Goal: Communication & Community: Ask a question

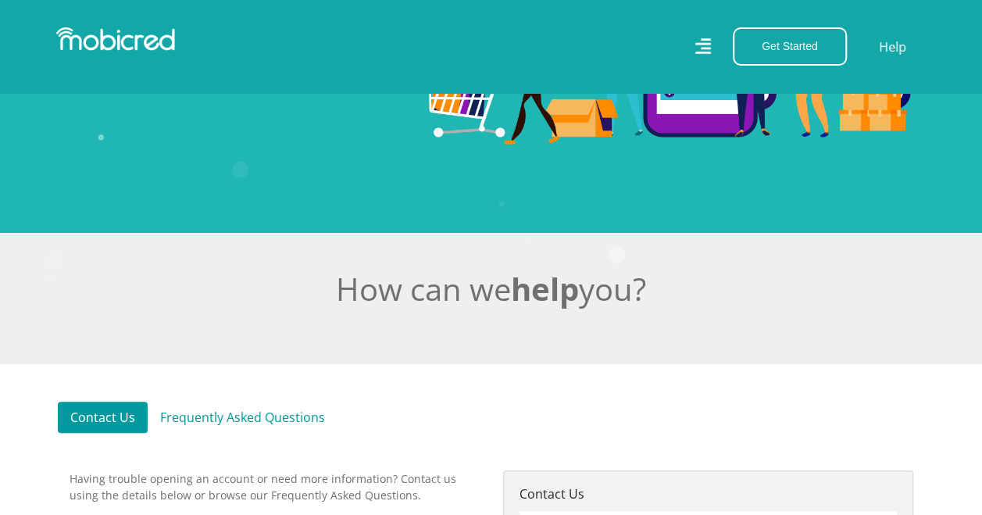
scroll to position [156, 0]
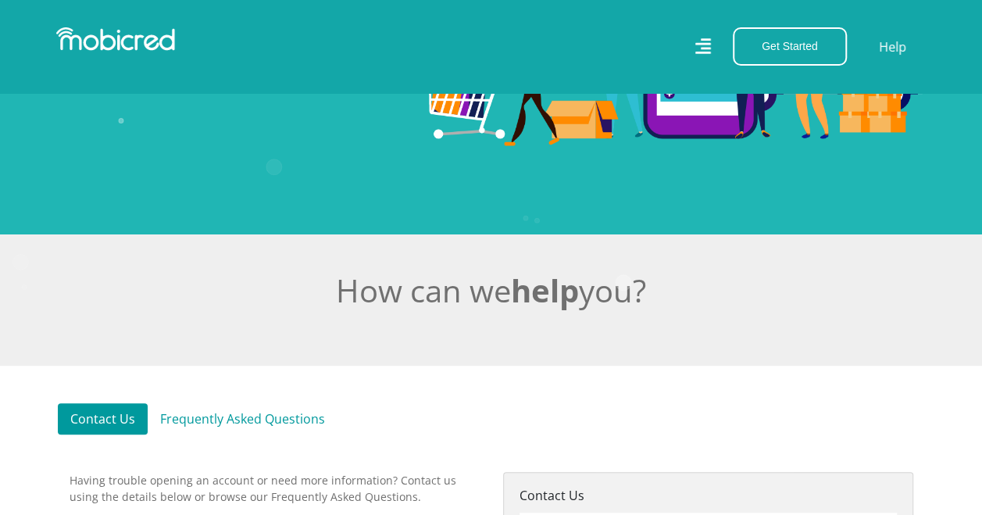
click at [139, 44] on img at bounding box center [115, 38] width 119 height 23
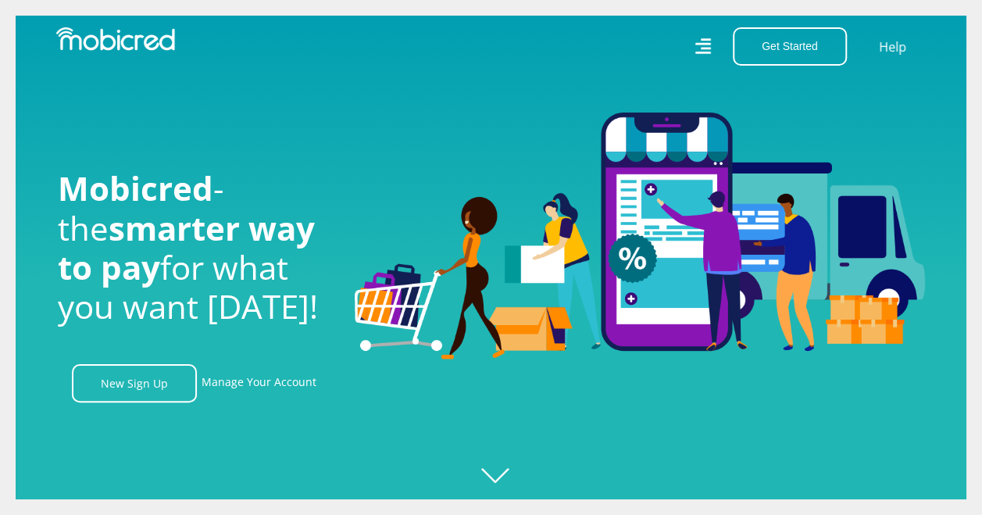
click at [237, 364] on div "Mobicred - the smarter way to pay for what you want today! New Sign Up Manage Y…" at bounding box center [194, 258] width 297 height 290
click at [234, 377] on link "Manage Your Account" at bounding box center [259, 383] width 115 height 38
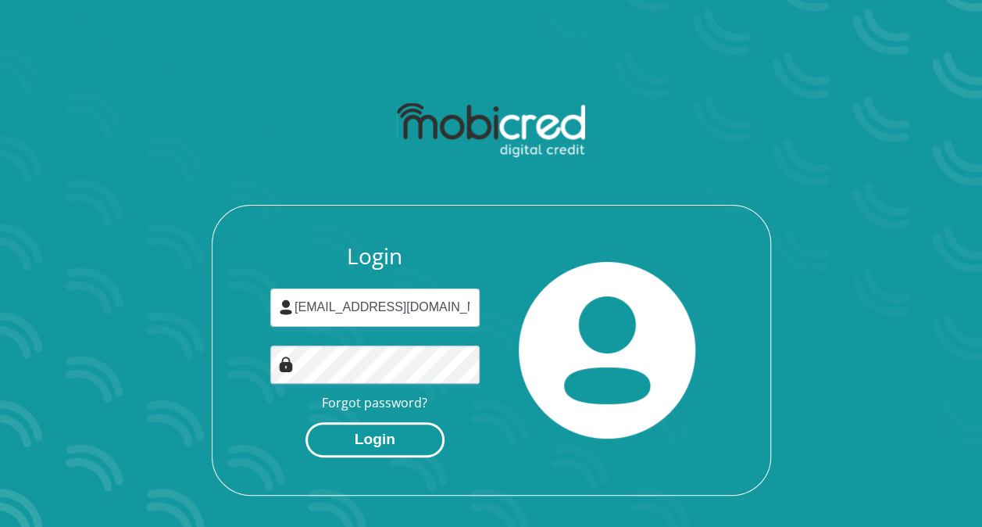
click at [342, 448] on button "Login" at bounding box center [375, 439] width 139 height 35
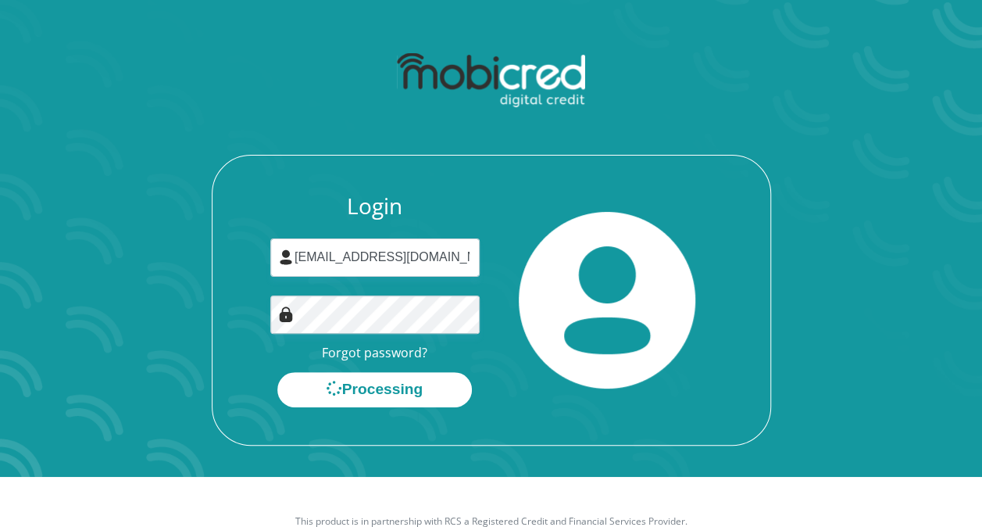
scroll to position [89, 0]
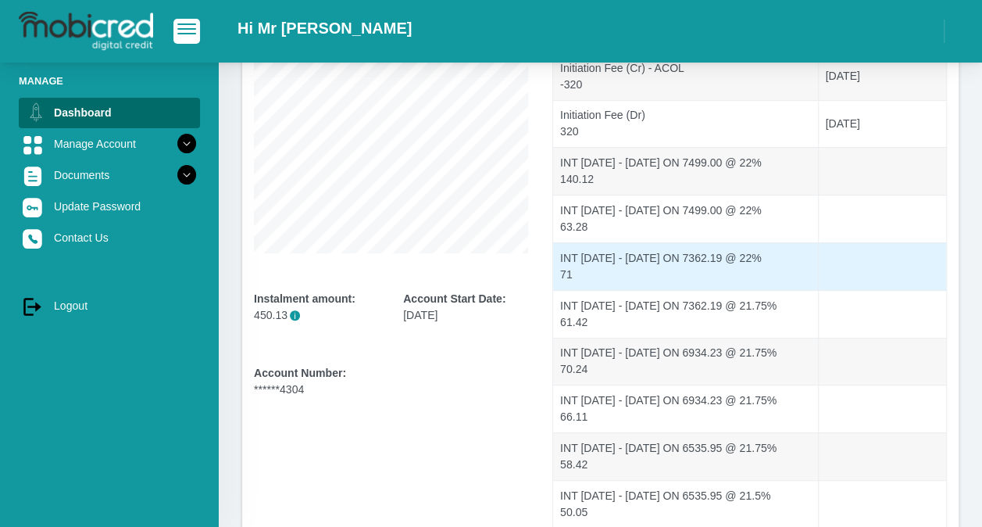
scroll to position [313, 0]
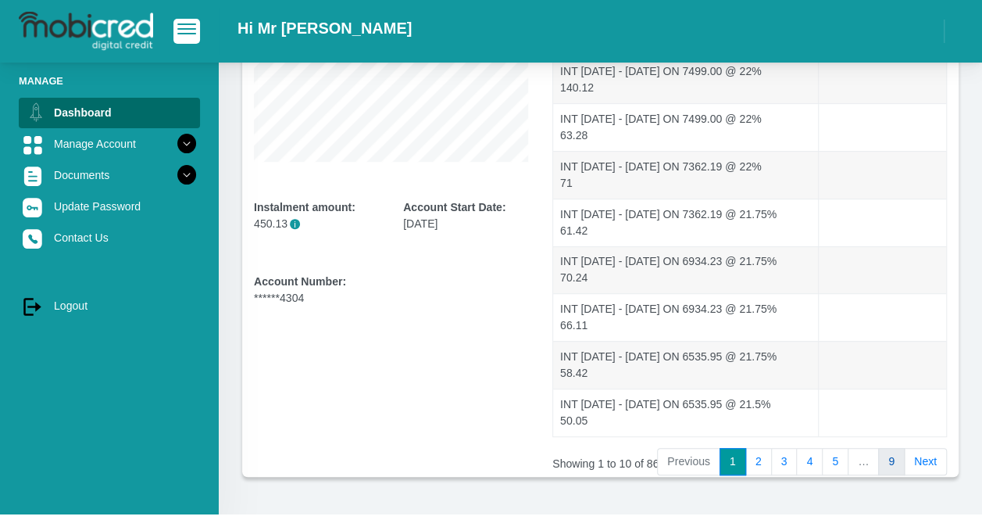
click at [885, 449] on link "9" at bounding box center [891, 462] width 27 height 28
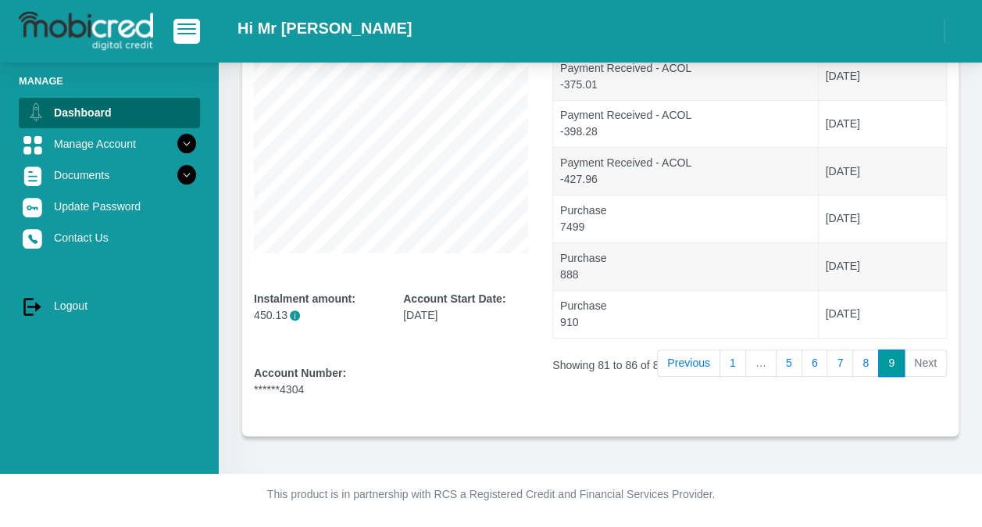
click at [928, 359] on li "Next" at bounding box center [926, 363] width 42 height 28
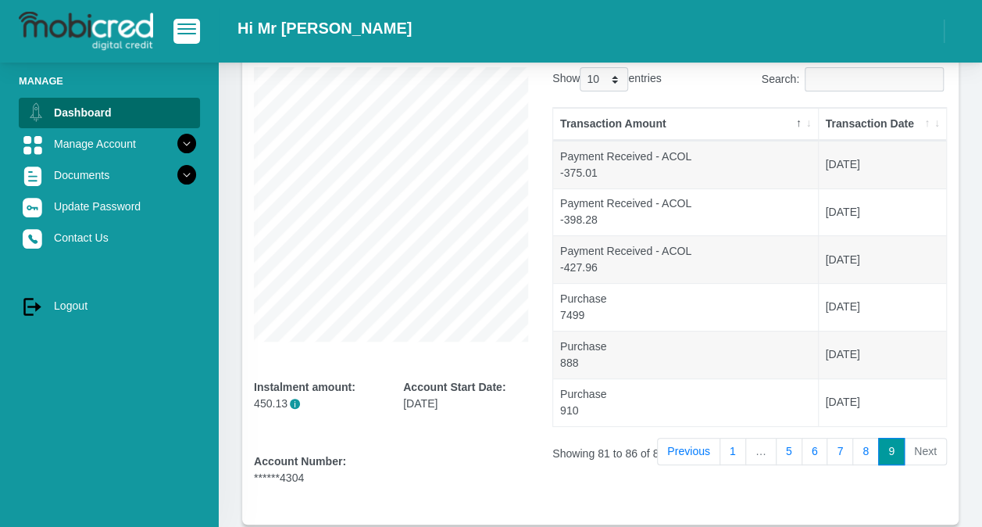
scroll to position [65, 0]
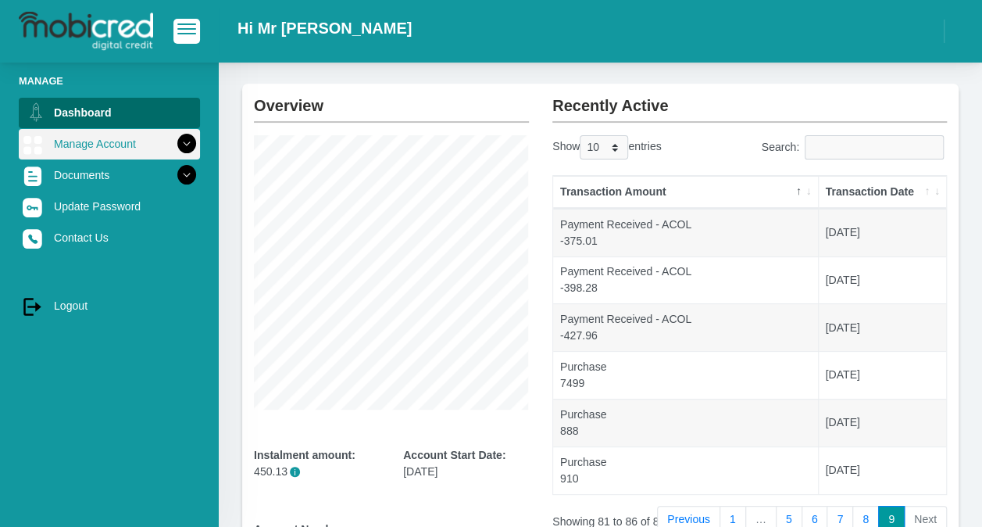
click at [66, 138] on link "Manage Account" at bounding box center [109, 144] width 181 height 30
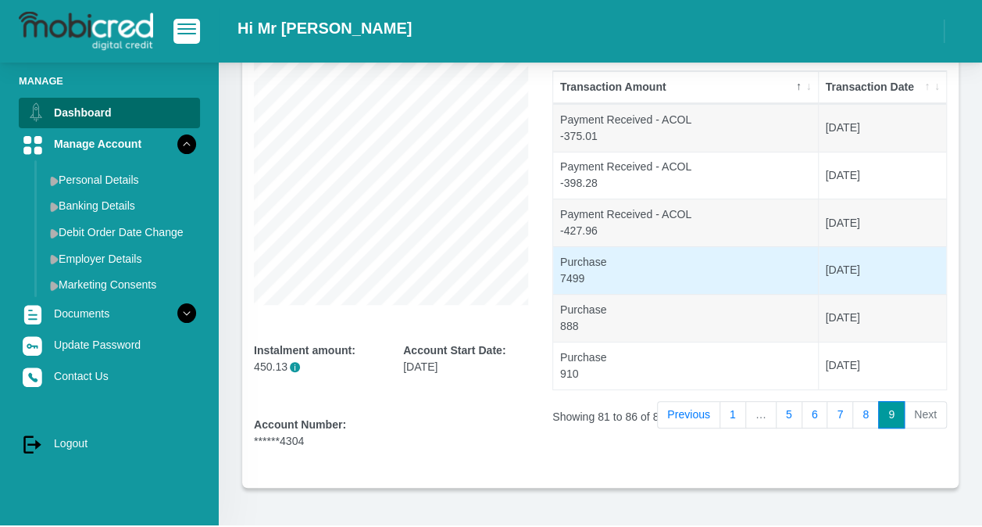
scroll to position [221, 0]
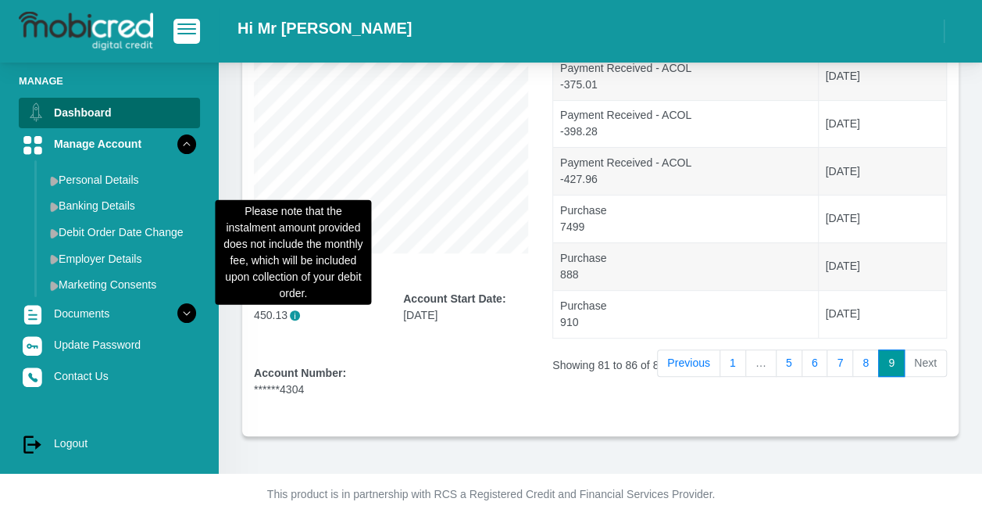
click at [295, 313] on span "i" at bounding box center [295, 315] width 10 height 10
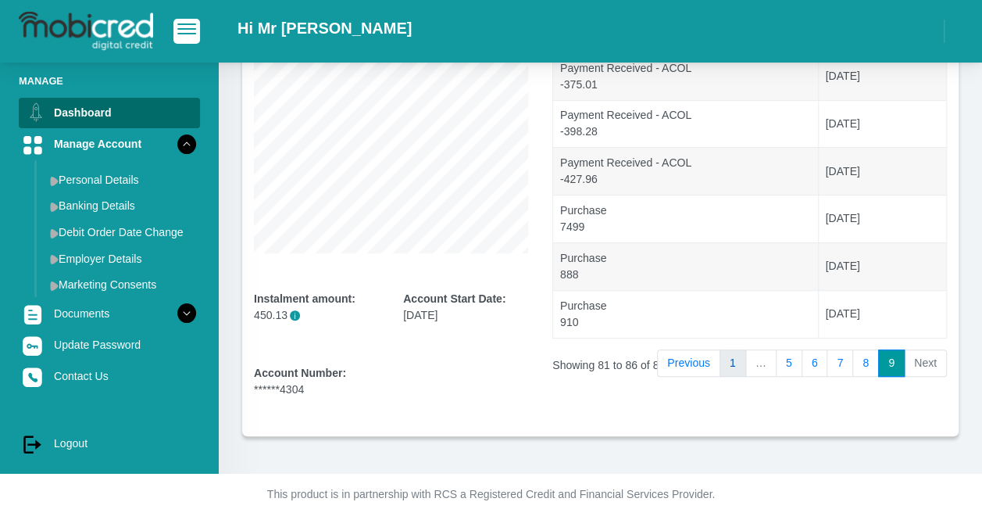
click at [746, 370] on link "1" at bounding box center [733, 363] width 27 height 28
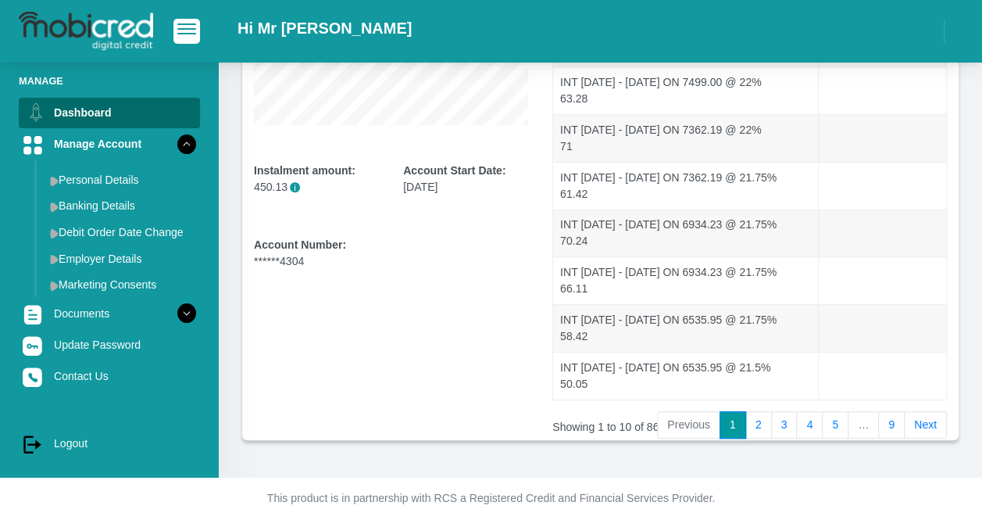
click at [893, 424] on link "9" at bounding box center [891, 425] width 27 height 28
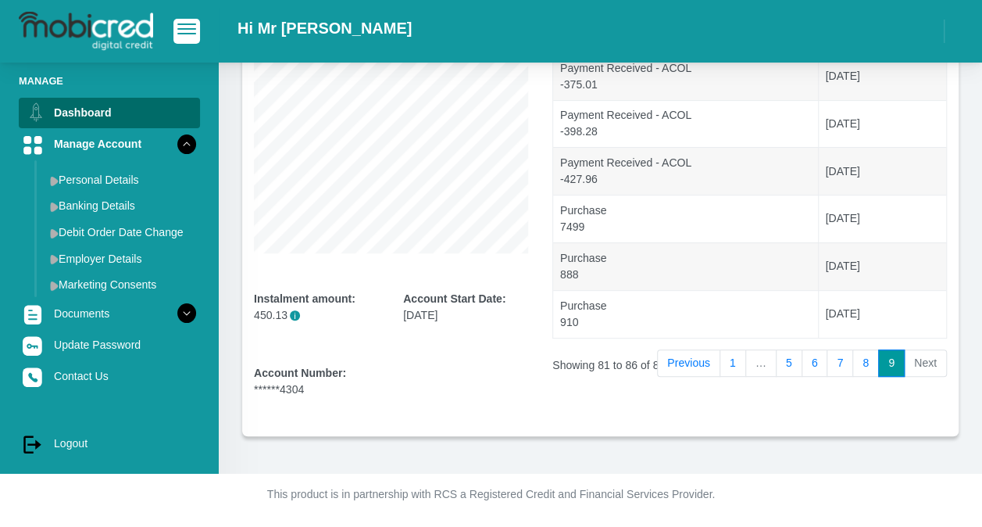
click at [927, 356] on li "Next" at bounding box center [926, 363] width 42 height 28
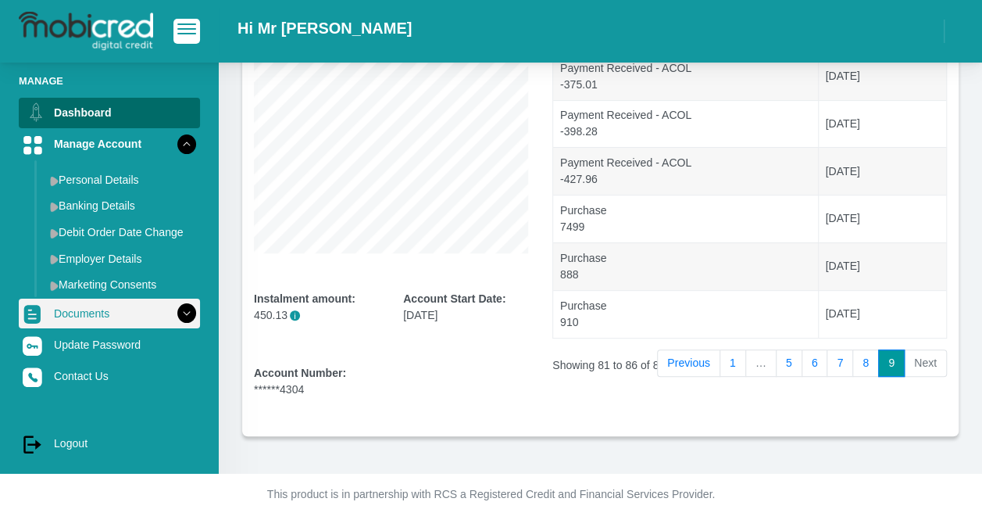
click at [181, 314] on icon at bounding box center [186, 313] width 27 height 27
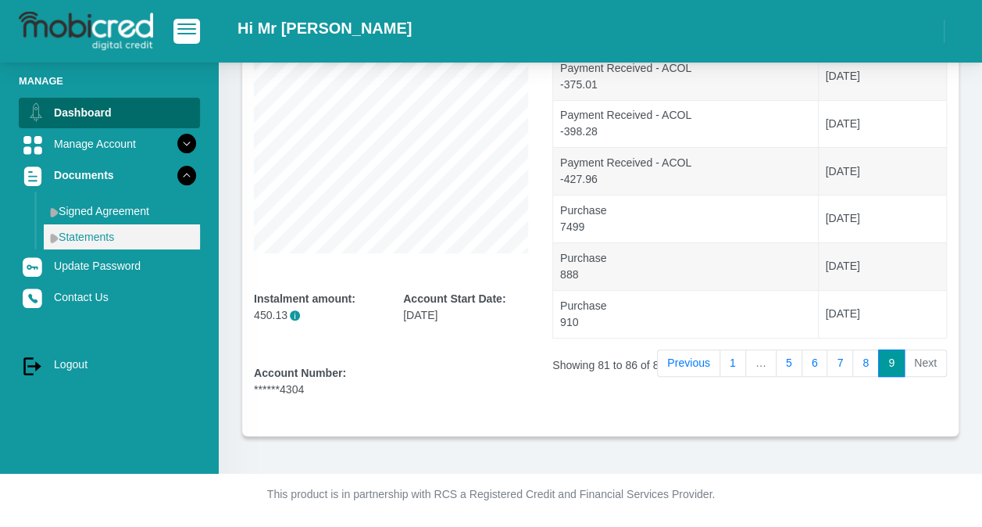
click at [138, 245] on link "Statements" at bounding box center [122, 236] width 156 height 25
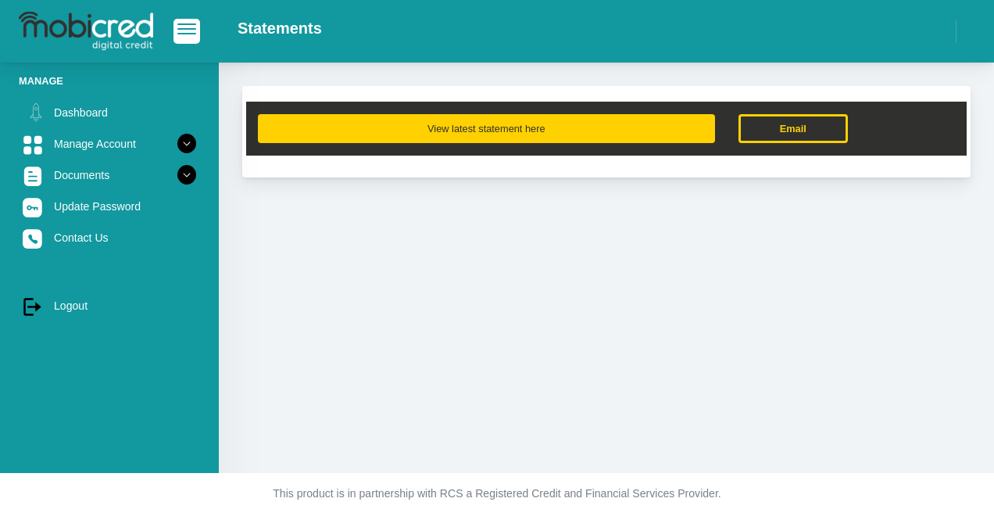
click at [525, 125] on button "View latest statement here" at bounding box center [486, 128] width 457 height 29
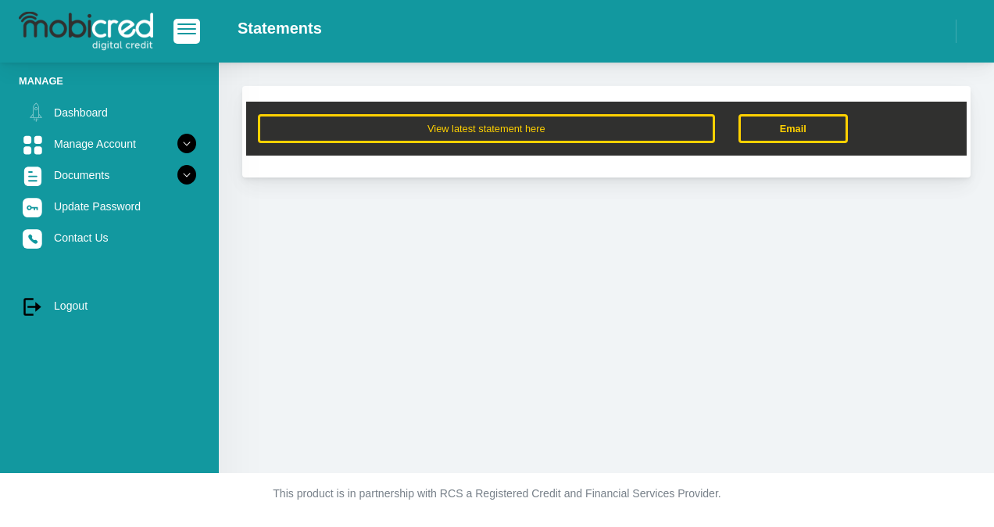
click at [261, 34] on h2 "Statements" at bounding box center [280, 28] width 84 height 19
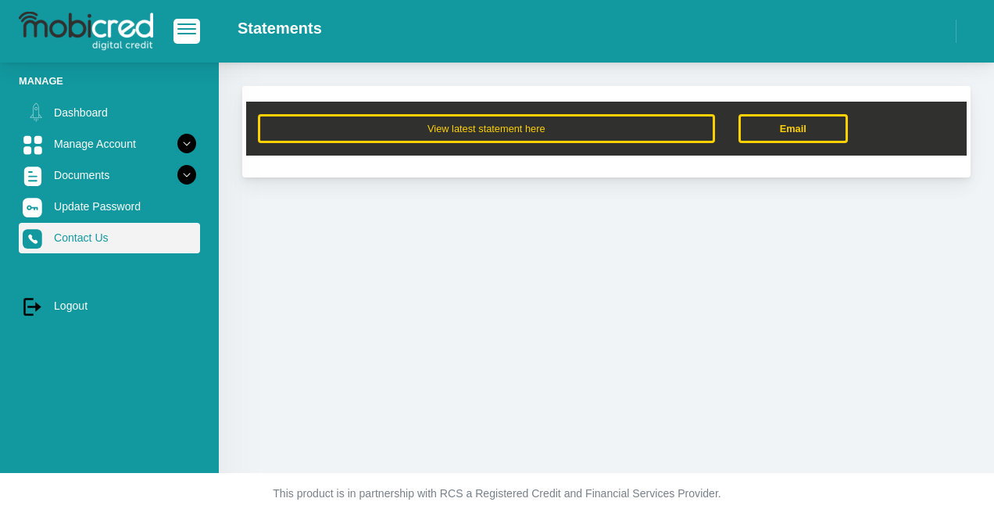
click at [80, 241] on link "Contact Us" at bounding box center [109, 238] width 181 height 30
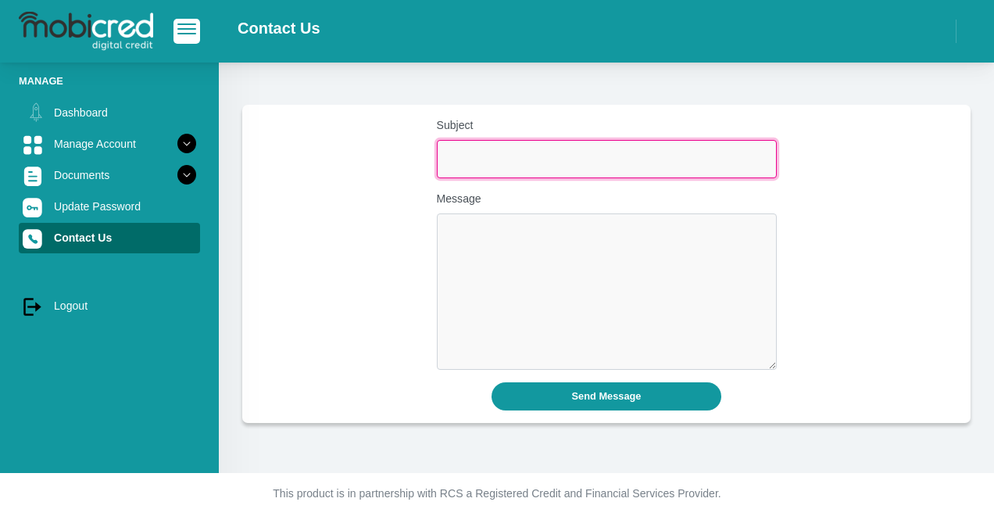
click at [538, 166] on input "Subject" at bounding box center [607, 159] width 340 height 38
type input "Payment Query - Tyres and More"
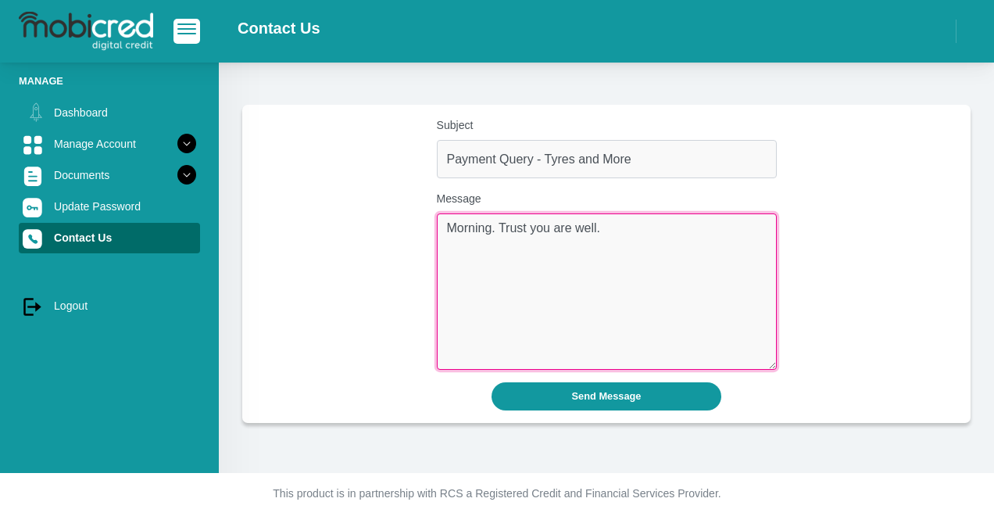
click at [658, 258] on textarea "Morning. Trust you are well." at bounding box center [607, 291] width 340 height 156
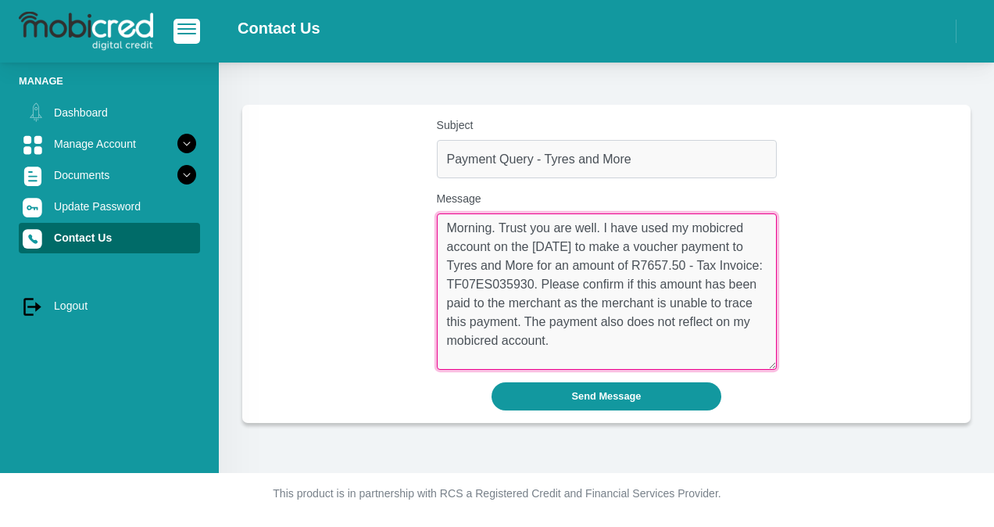
click at [603, 353] on textarea "Morning. Trust you are well. I have used my mobicred account on the 3/10/2025 t…" at bounding box center [607, 291] width 340 height 156
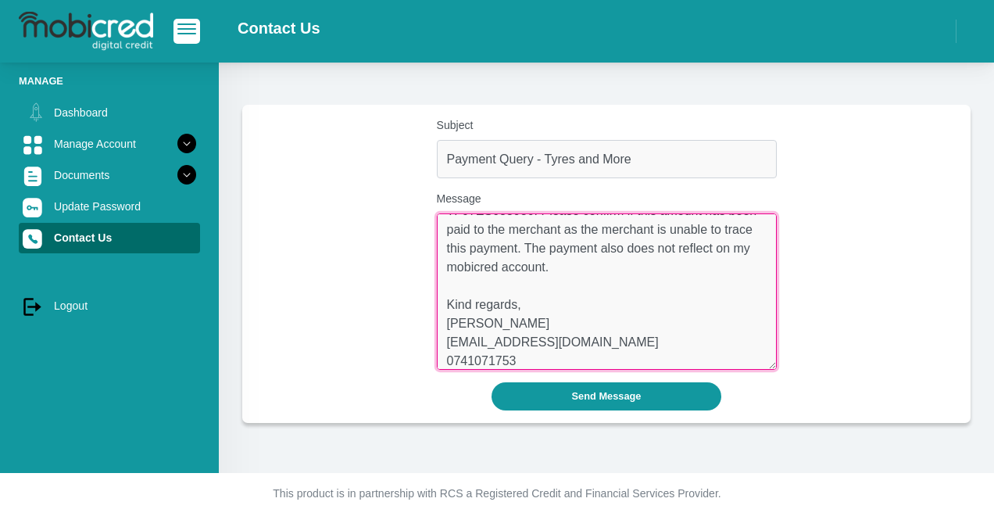
scroll to position [92, 0]
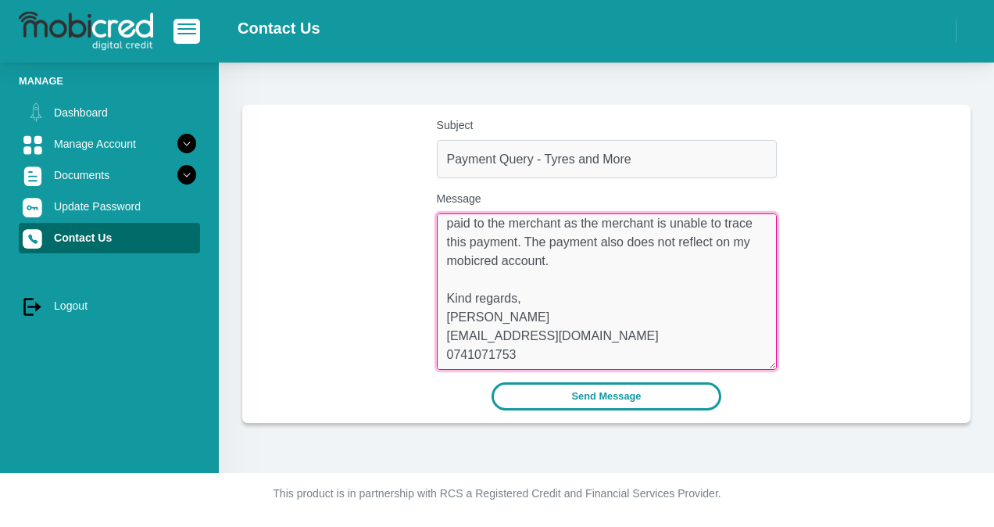
type textarea "Morning. Trust you are well. I have used my mobicred account on the 3/10/2025 t…"
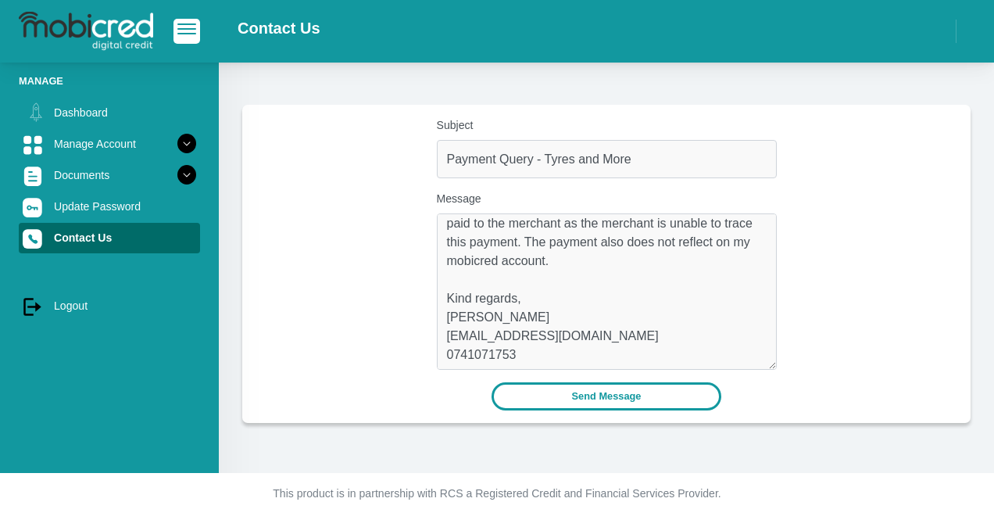
click at [578, 388] on button "Send Message" at bounding box center [607, 395] width 231 height 27
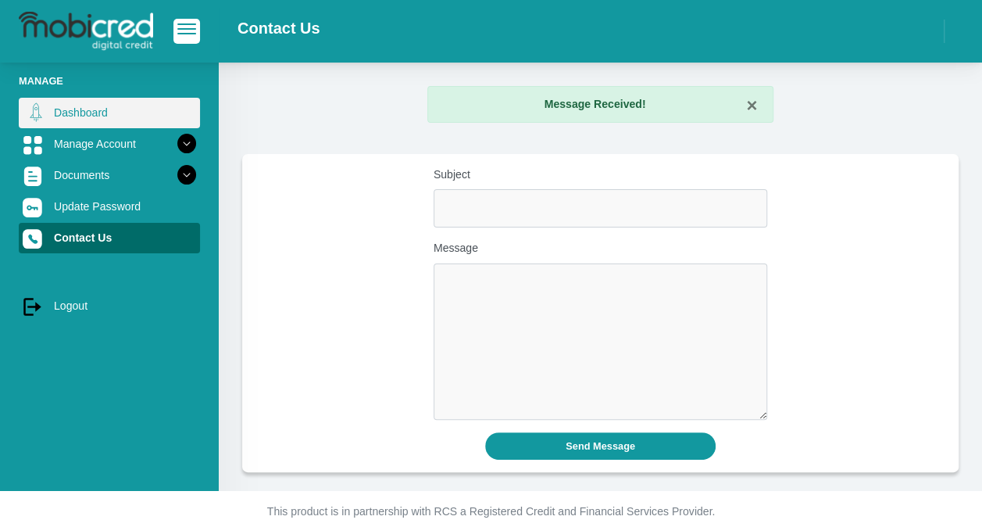
click at [52, 100] on link "Dashboard" at bounding box center [109, 113] width 181 height 30
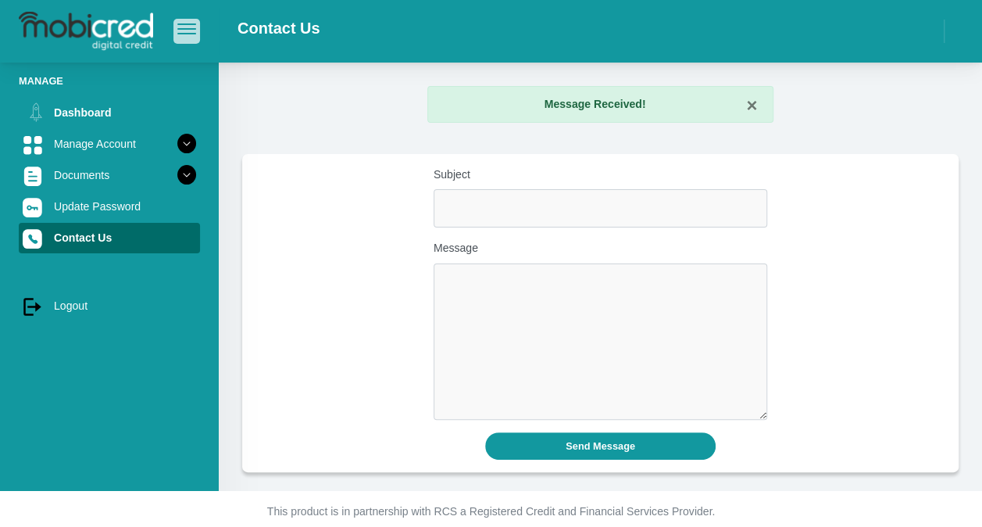
click at [178, 25] on span "button" at bounding box center [186, 24] width 19 height 2
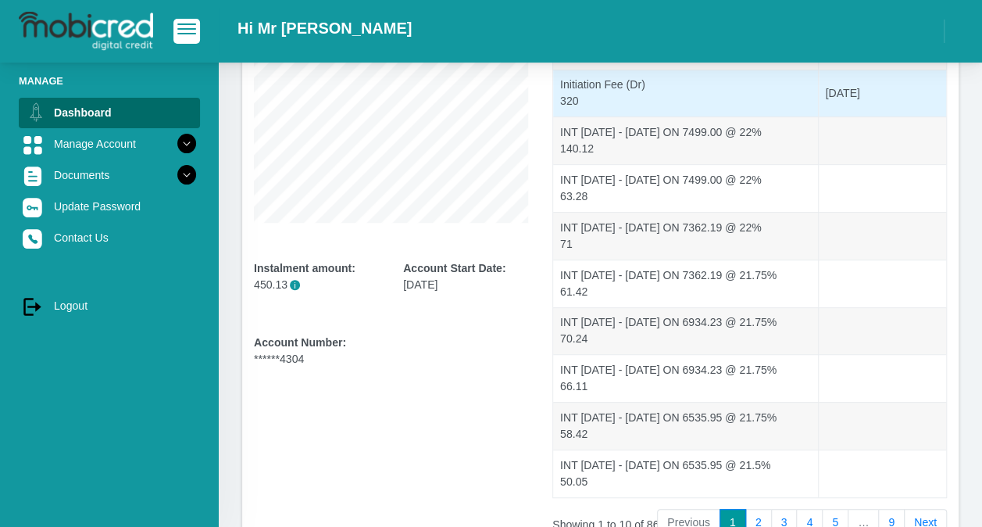
scroll to position [349, 0]
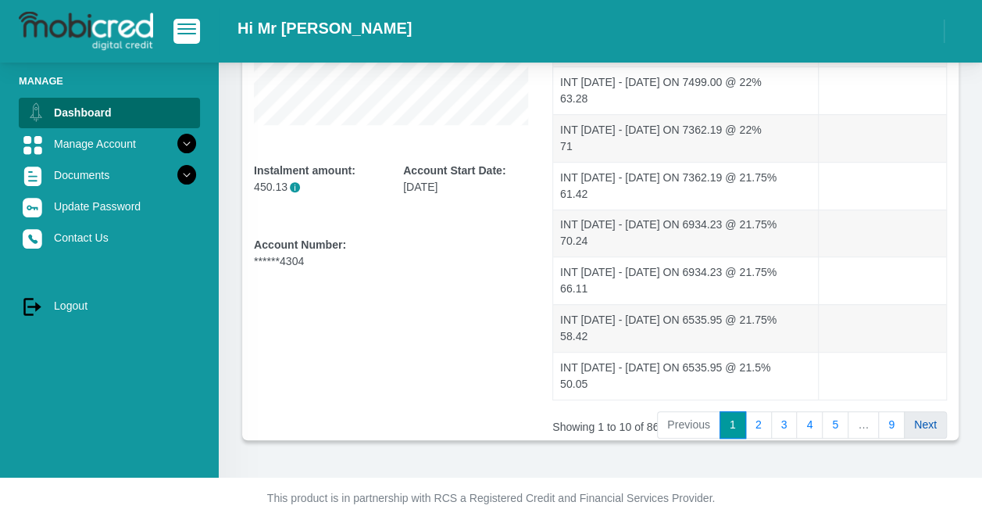
click at [911, 413] on link "Next" at bounding box center [925, 425] width 43 height 28
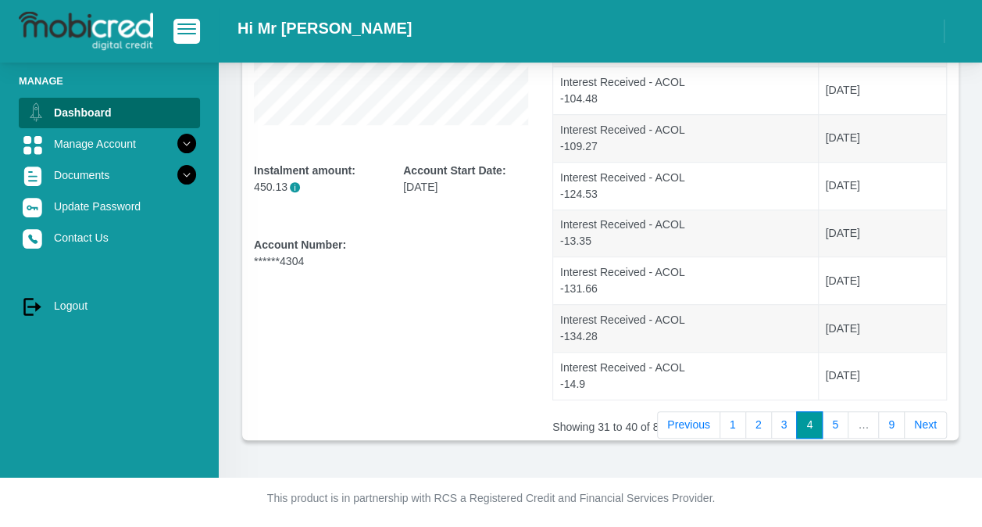
click at [911, 413] on link "Next" at bounding box center [925, 425] width 43 height 28
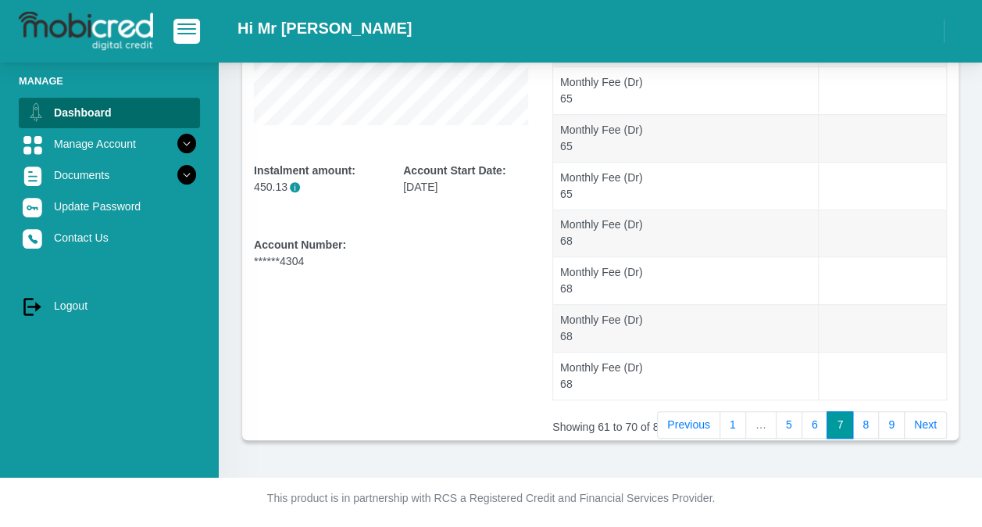
click at [911, 413] on link "Next" at bounding box center [925, 425] width 43 height 28
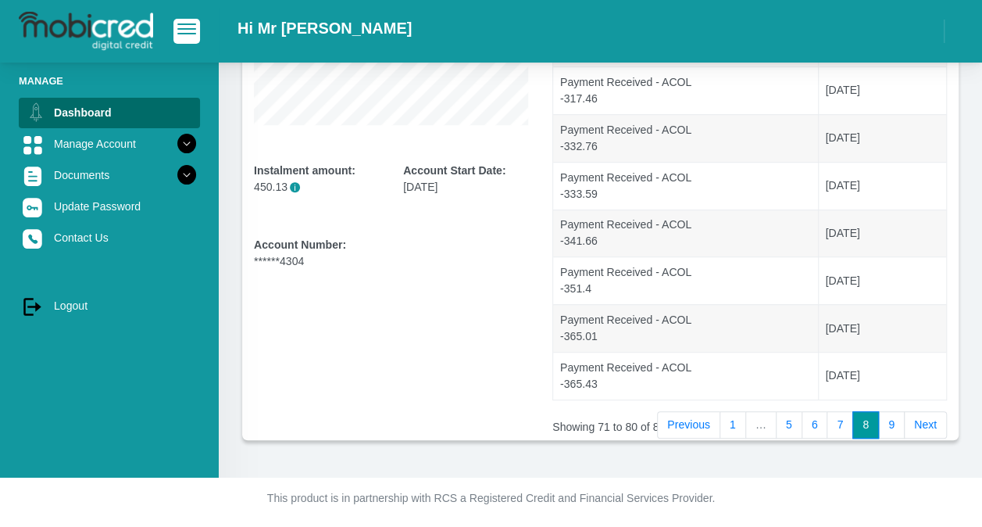
click at [911, 413] on link "Next" at bounding box center [925, 425] width 43 height 28
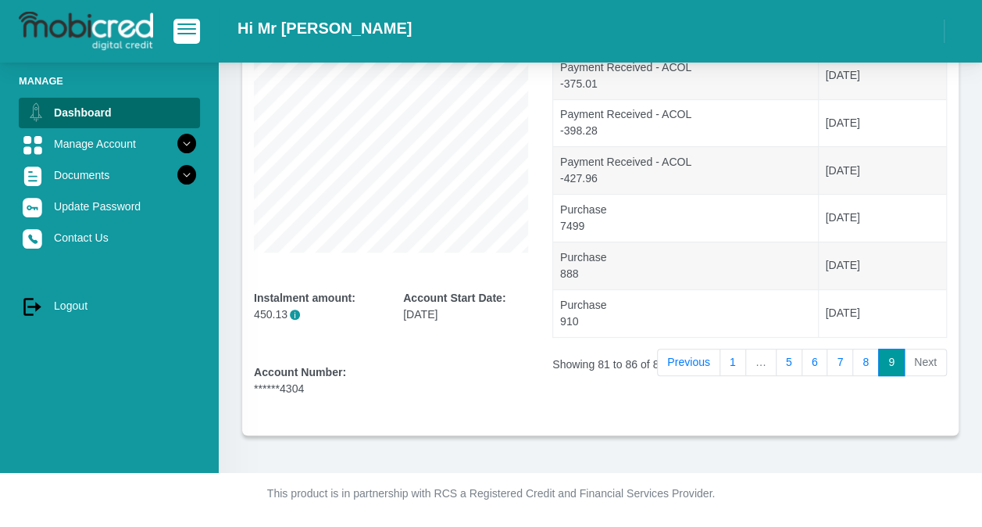
scroll to position [221, 0]
click at [933, 361] on li "Next" at bounding box center [926, 363] width 42 height 28
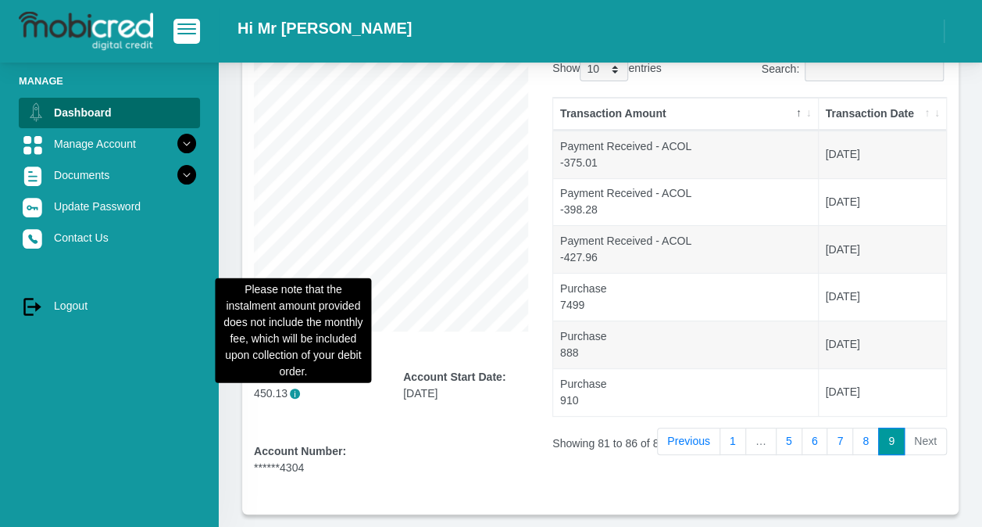
click at [295, 397] on span "i" at bounding box center [295, 393] width 10 height 10
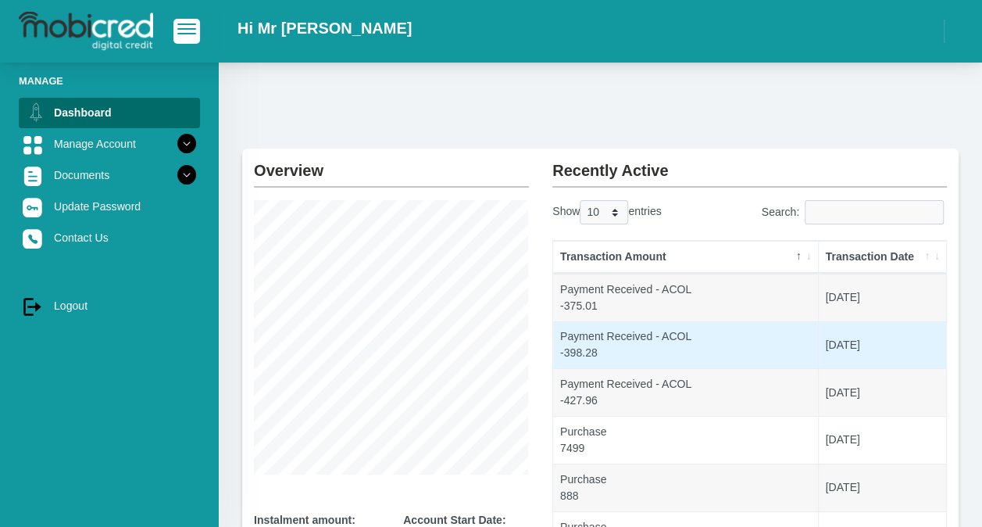
scroll to position [221, 0]
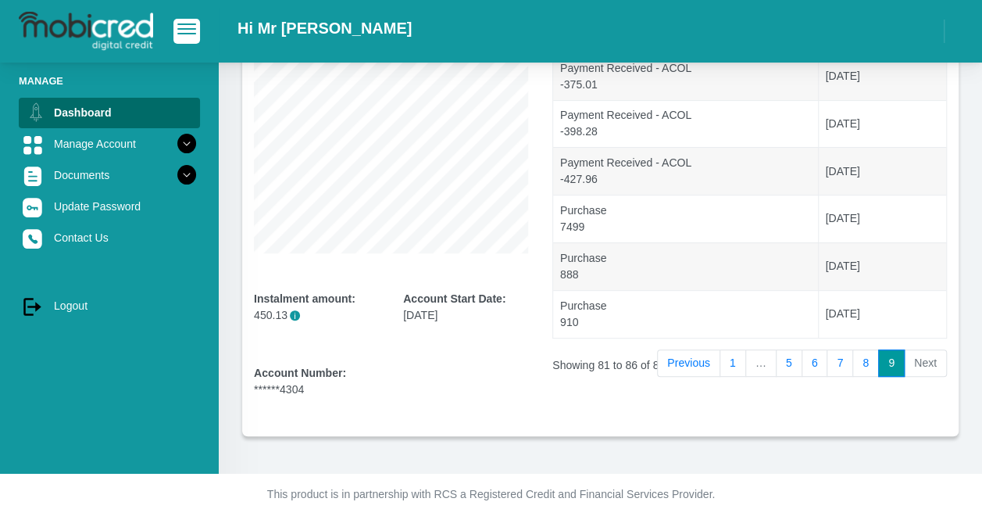
click at [921, 366] on li "Next" at bounding box center [926, 363] width 42 height 28
click at [184, 33] on span "button" at bounding box center [186, 28] width 19 height 11
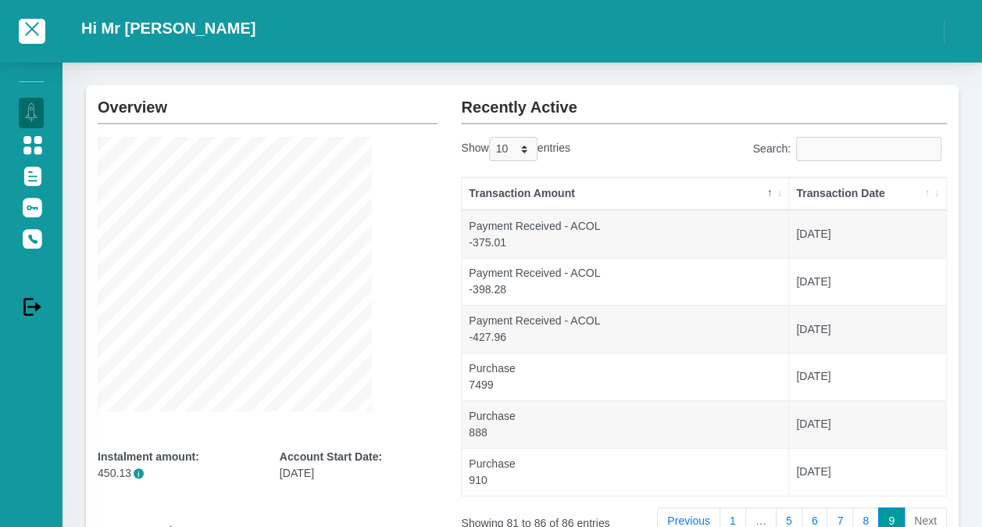
scroll to position [0, 0]
